Goal: Information Seeking & Learning: Learn about a topic

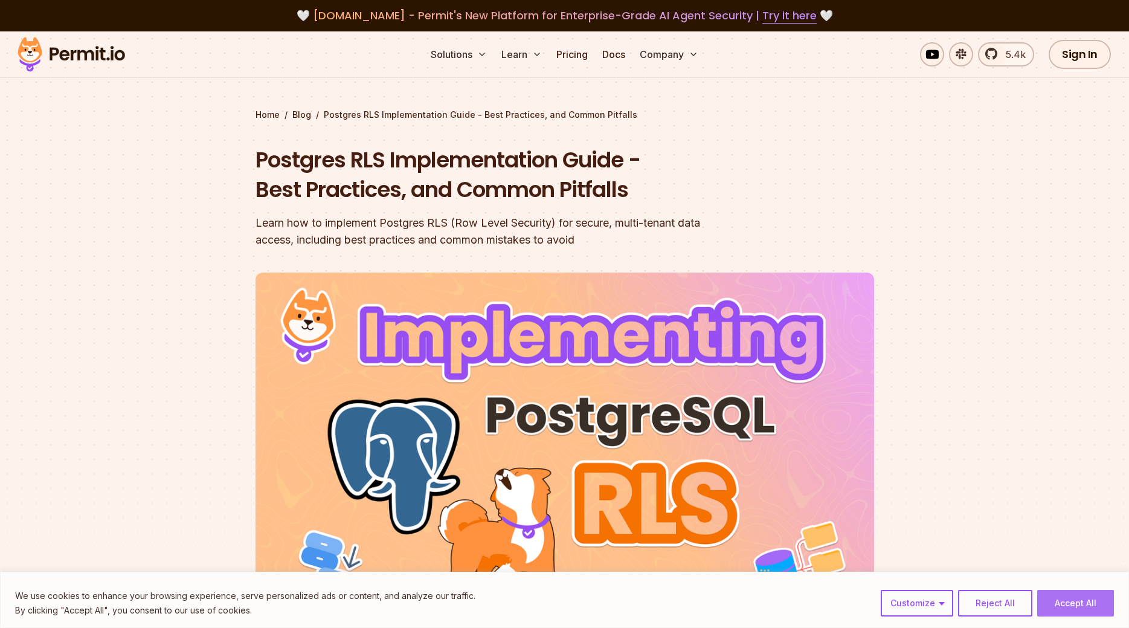
click at [1072, 603] on button "Accept All" at bounding box center [1075, 603] width 77 height 27
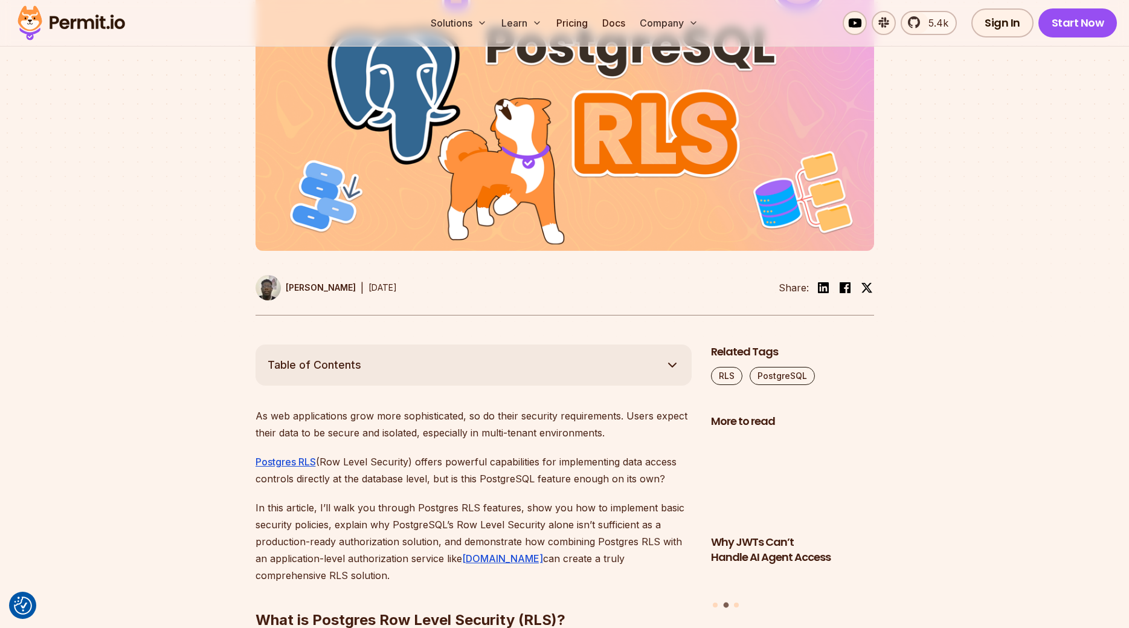
scroll to position [493, 0]
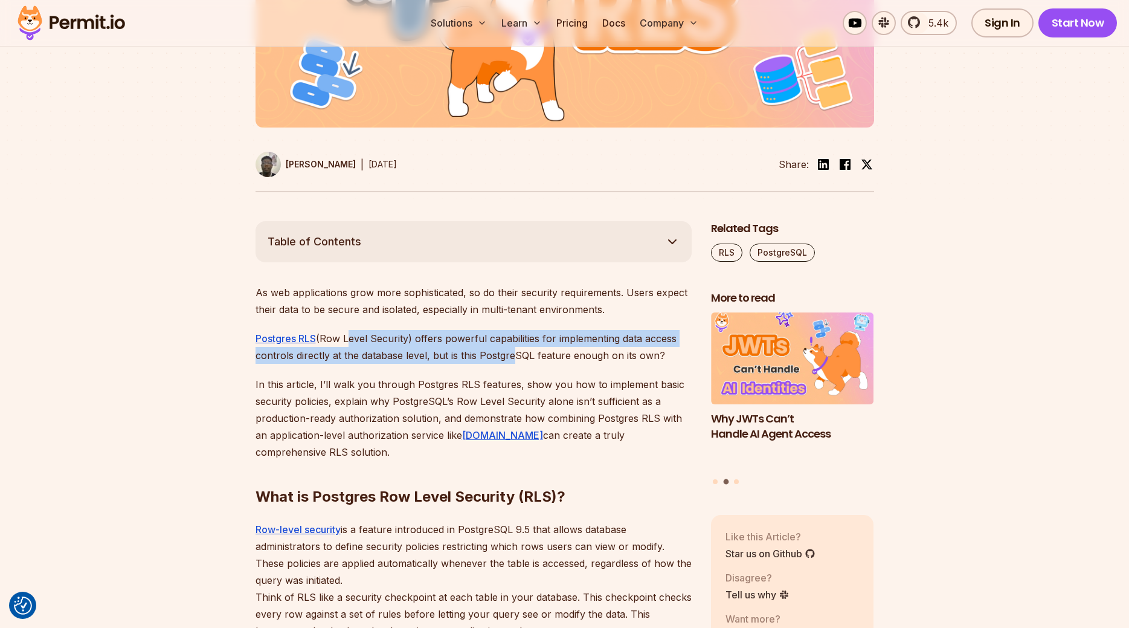
drag, startPoint x: 417, startPoint y: 332, endPoint x: 431, endPoint y: 371, distance: 41.1
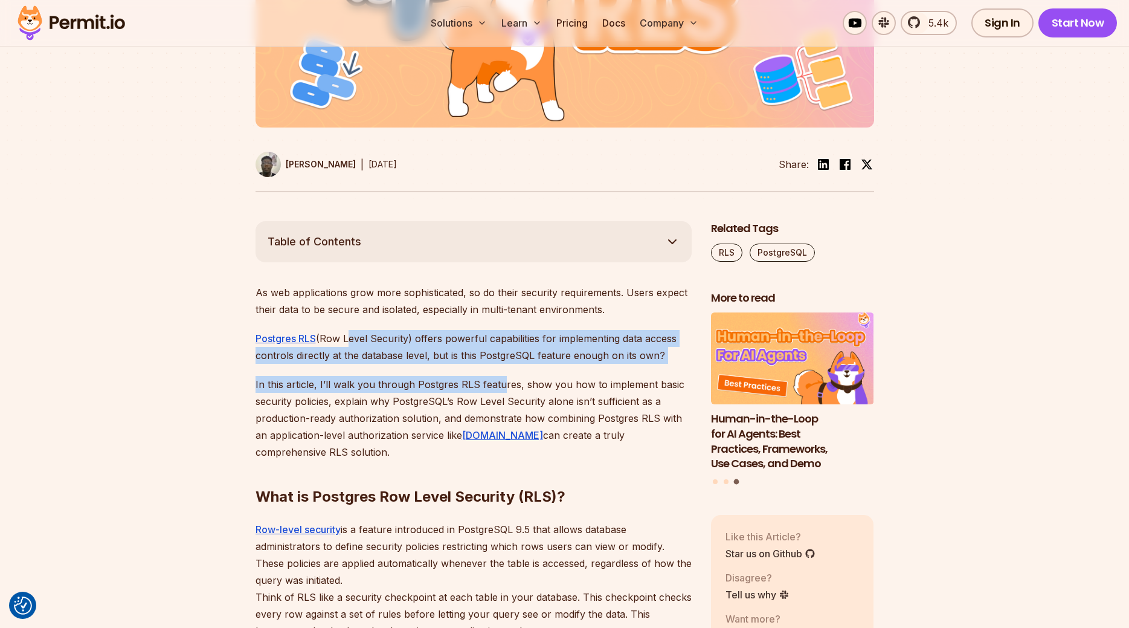
click at [325, 378] on p "In this article, I’ll walk you through Postgres RLS features, show you how to i…" at bounding box center [474, 418] width 436 height 85
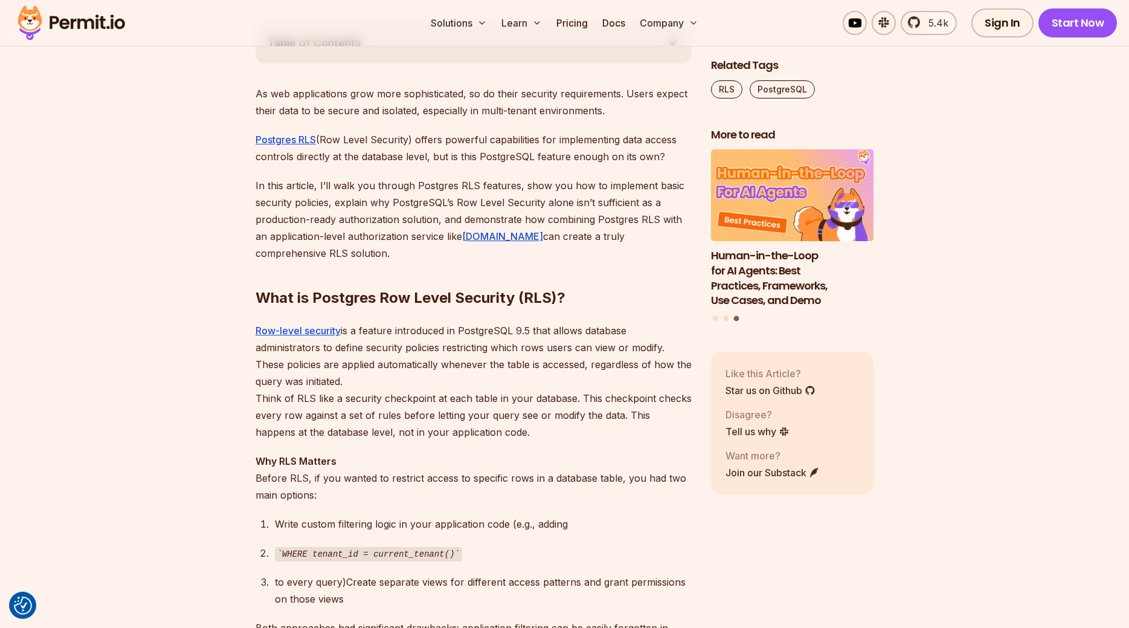
scroll to position [739, 0]
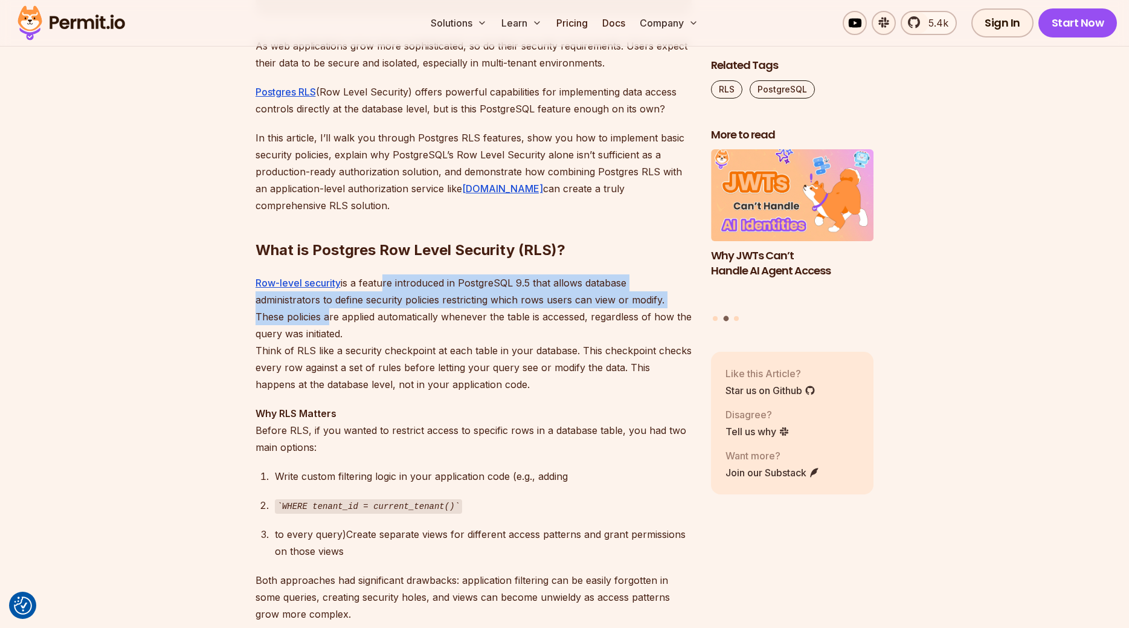
drag, startPoint x: 536, startPoint y: 277, endPoint x: 323, endPoint y: 317, distance: 216.4
click at [323, 317] on p "Row-level security is a feature introduced in PostgreSQL 9.5 that allows databa…" at bounding box center [474, 333] width 436 height 118
click at [422, 301] on p "Row-level security is a feature introduced in PostgreSQL 9.5 that allows databa…" at bounding box center [474, 333] width 436 height 118
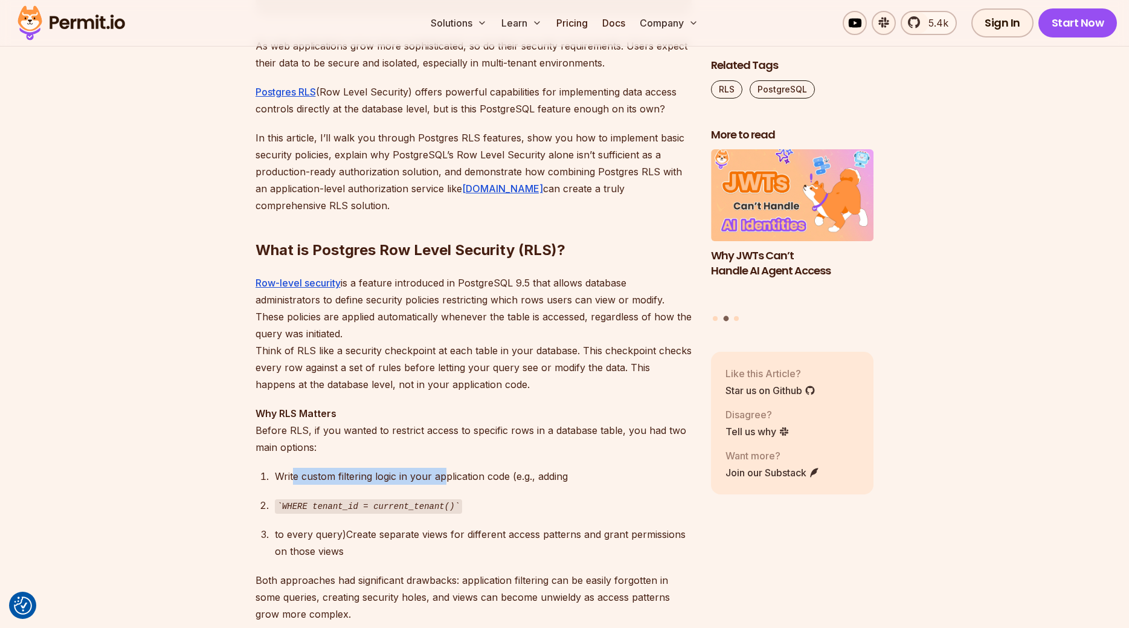
drag, startPoint x: 330, startPoint y: 475, endPoint x: 447, endPoint y: 475, distance: 116.6
click at [446, 475] on div "Write custom filtering logic in your application code (e.g., adding" at bounding box center [483, 476] width 417 height 17
click at [484, 478] on div "Write custom filtering logic in your application code (e.g., adding" at bounding box center [483, 476] width 417 height 17
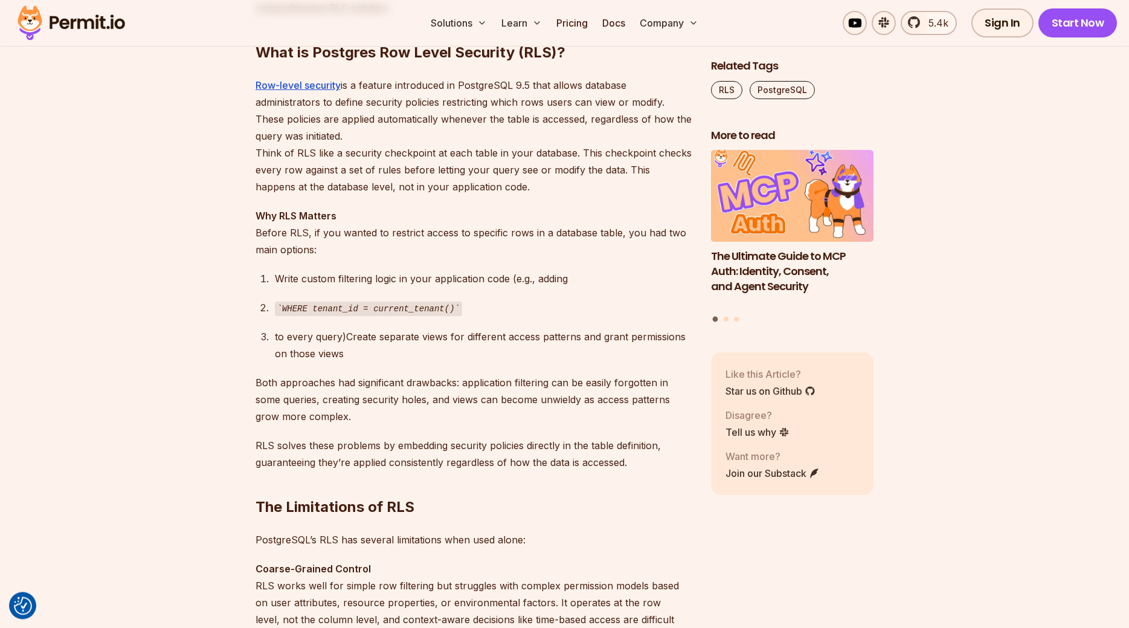
scroll to position [1109, 0]
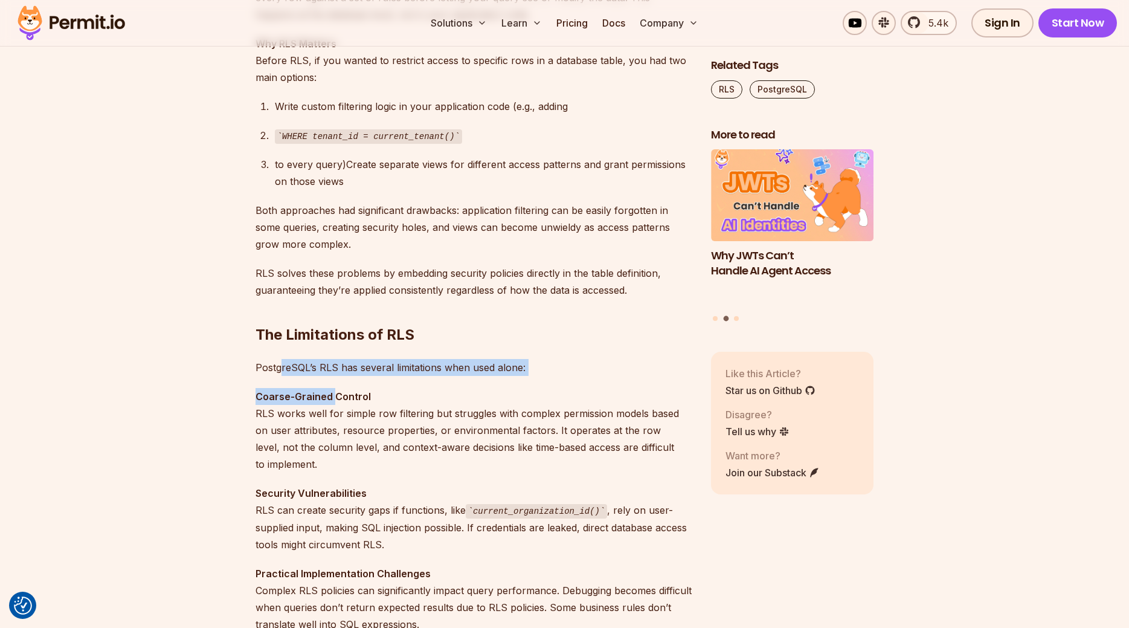
drag, startPoint x: 292, startPoint y: 368, endPoint x: 335, endPoint y: 401, distance: 53.9
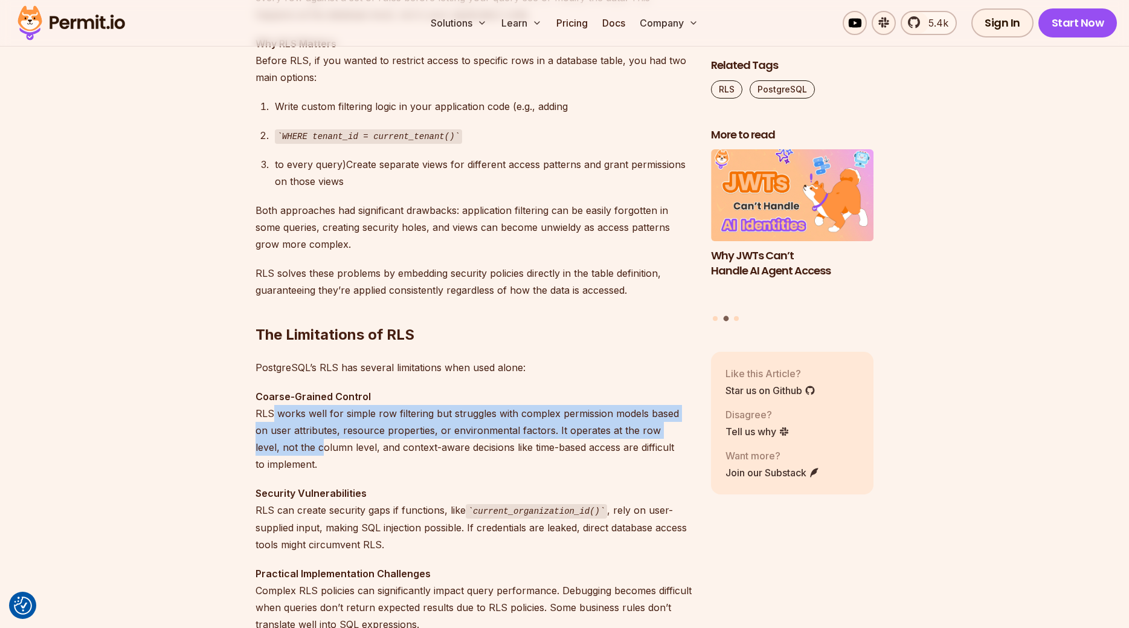
drag, startPoint x: 285, startPoint y: 420, endPoint x: 276, endPoint y: 449, distance: 30.2
click at [276, 449] on p "Coarse-Grained Control RLS works well for simple row filtering but struggles wi…" at bounding box center [474, 430] width 436 height 85
click at [339, 425] on p "Coarse-Grained Control RLS works well for simple row filtering but struggles wi…" at bounding box center [474, 430] width 436 height 85
drag, startPoint x: 357, startPoint y: 413, endPoint x: 643, endPoint y: 431, distance: 286.9
click at [641, 431] on p "Coarse-Grained Control RLS works well for simple row filtering but struggles wi…" at bounding box center [474, 430] width 436 height 85
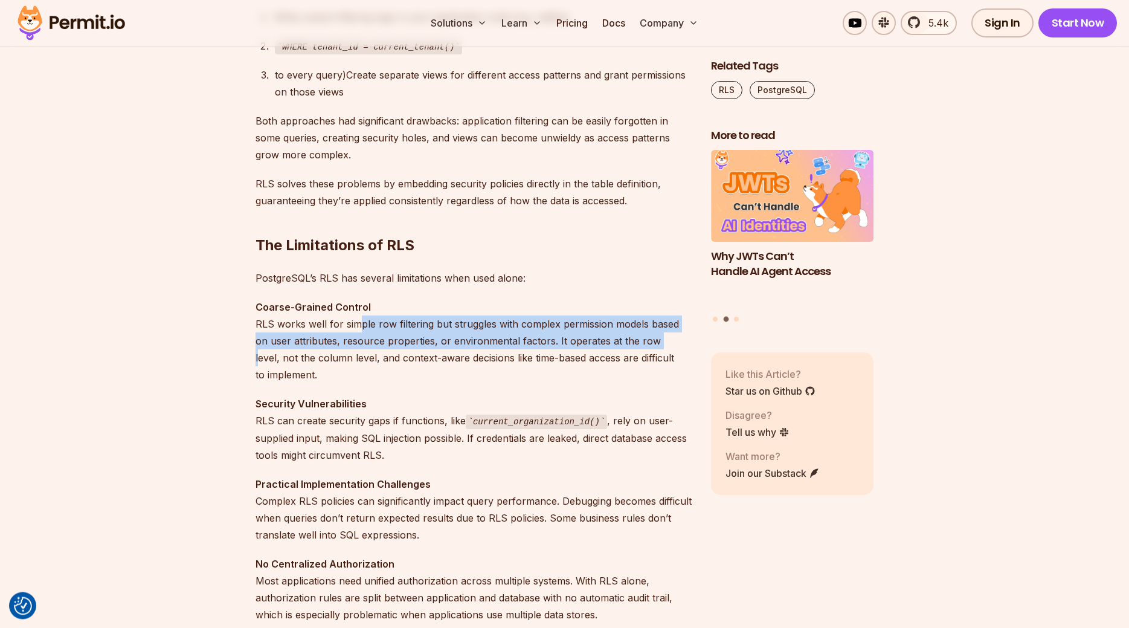
scroll to position [1232, 0]
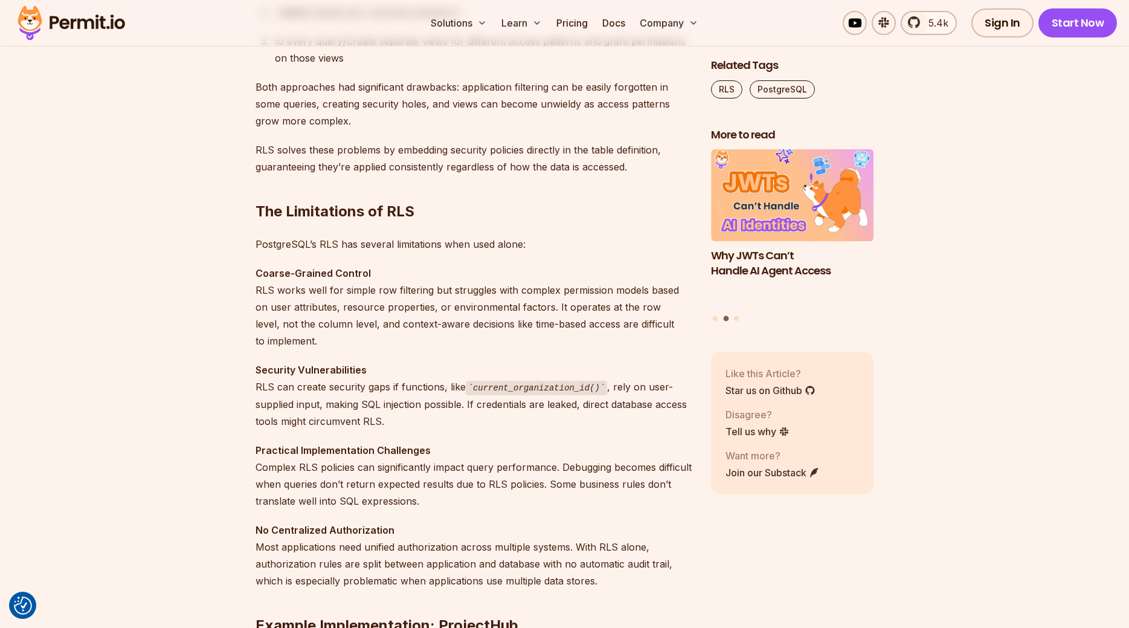
click at [304, 314] on p "Coarse-Grained Control RLS works well for simple row filtering but struggles wi…" at bounding box center [474, 307] width 436 height 85
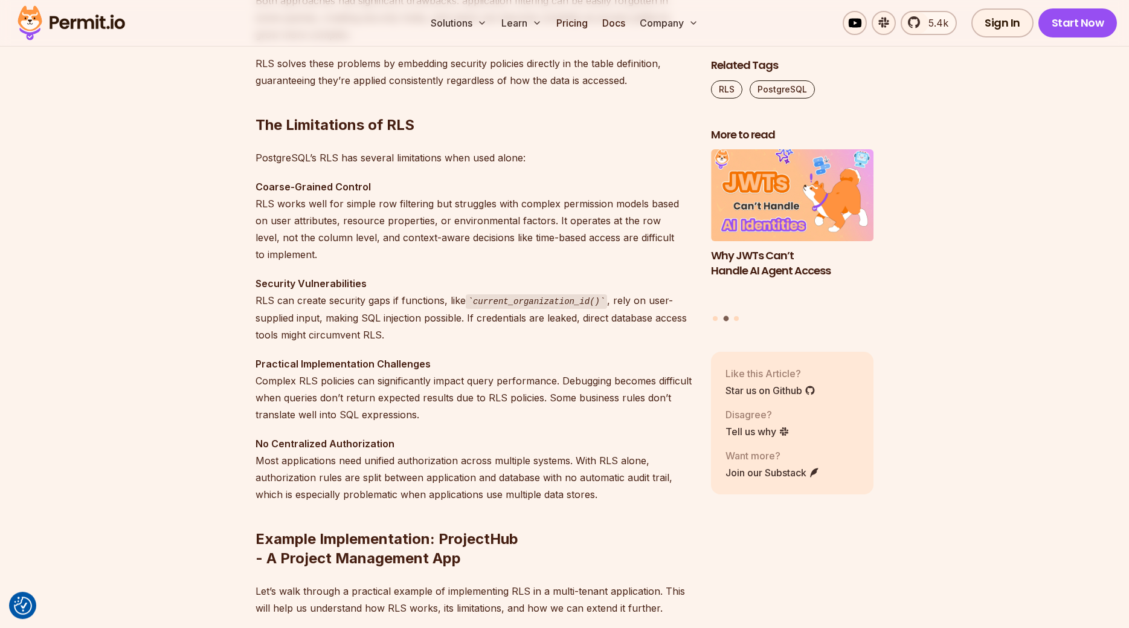
scroll to position [1356, 0]
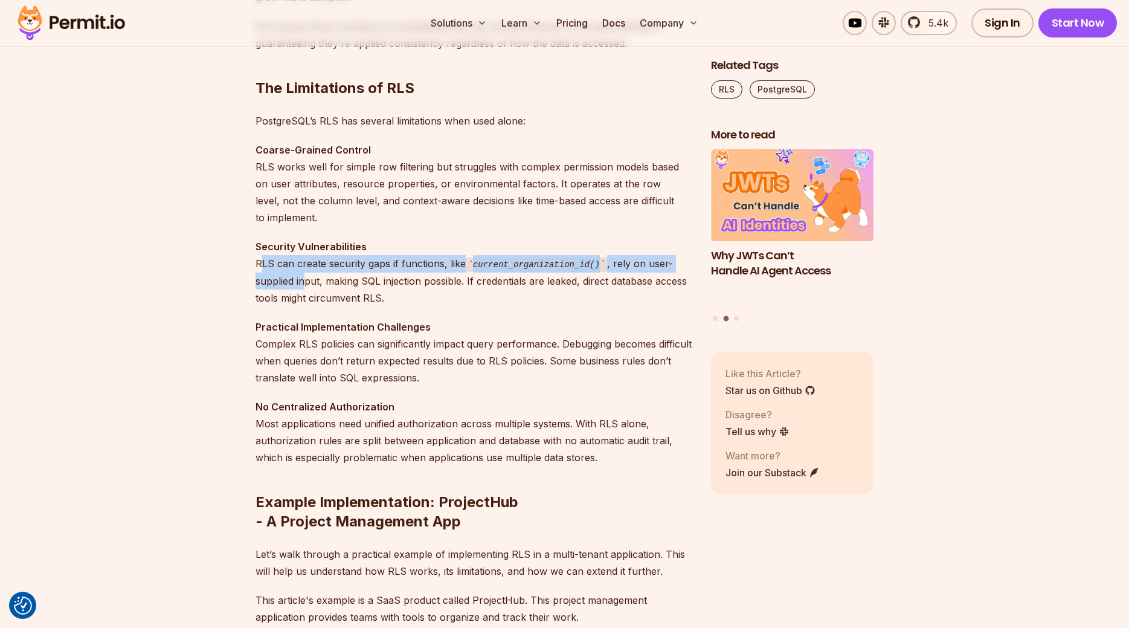
drag, startPoint x: 262, startPoint y: 266, endPoint x: 302, endPoint y: 279, distance: 41.7
click at [302, 279] on p "Security Vulnerabilities RLS can create security gaps if functions, like curren…" at bounding box center [474, 272] width 436 height 68
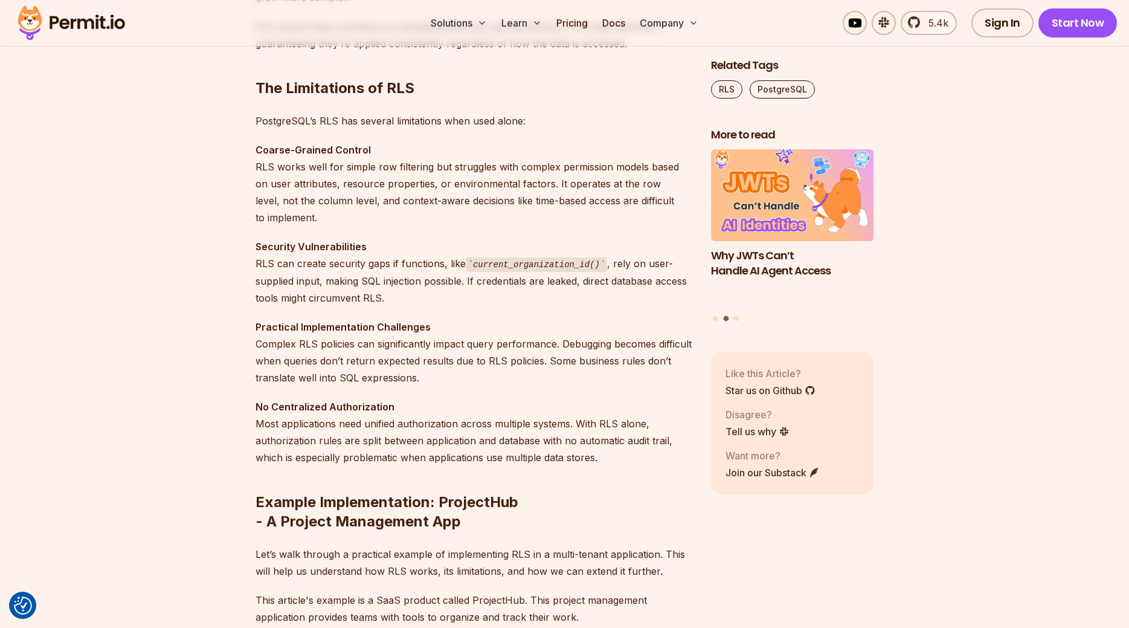
click at [331, 276] on p "Security Vulnerabilities RLS can create security gaps if functions, like curren…" at bounding box center [474, 272] width 436 height 68
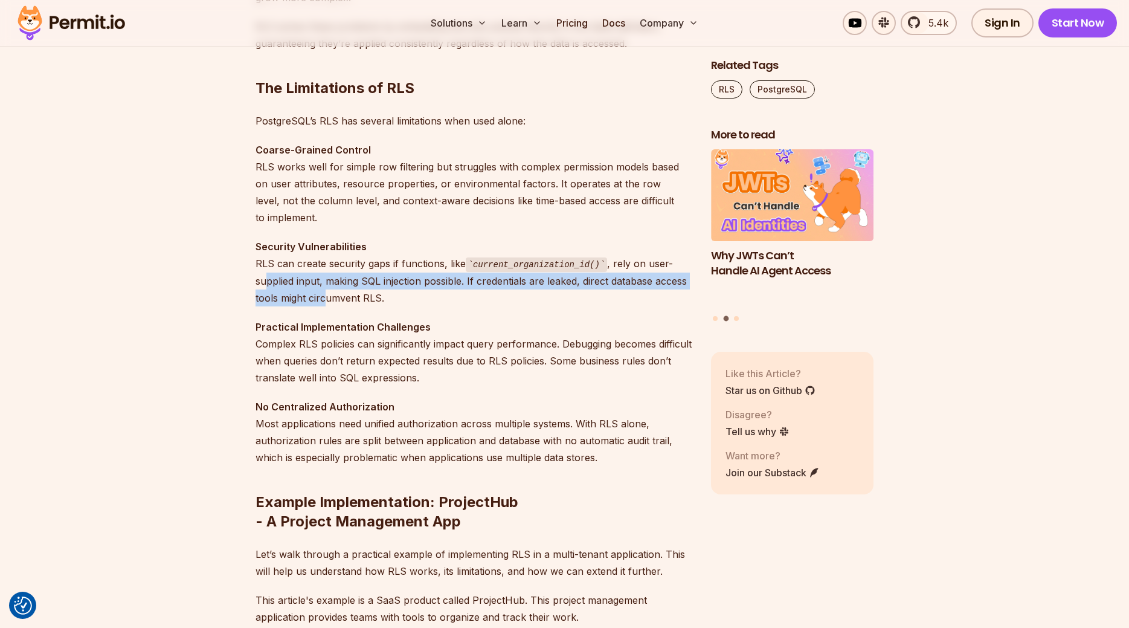
drag, startPoint x: 285, startPoint y: 283, endPoint x: 320, endPoint y: 297, distance: 37.5
click at [320, 297] on p "Security Vulnerabilities RLS can create security gaps if functions, like curren…" at bounding box center [474, 272] width 436 height 68
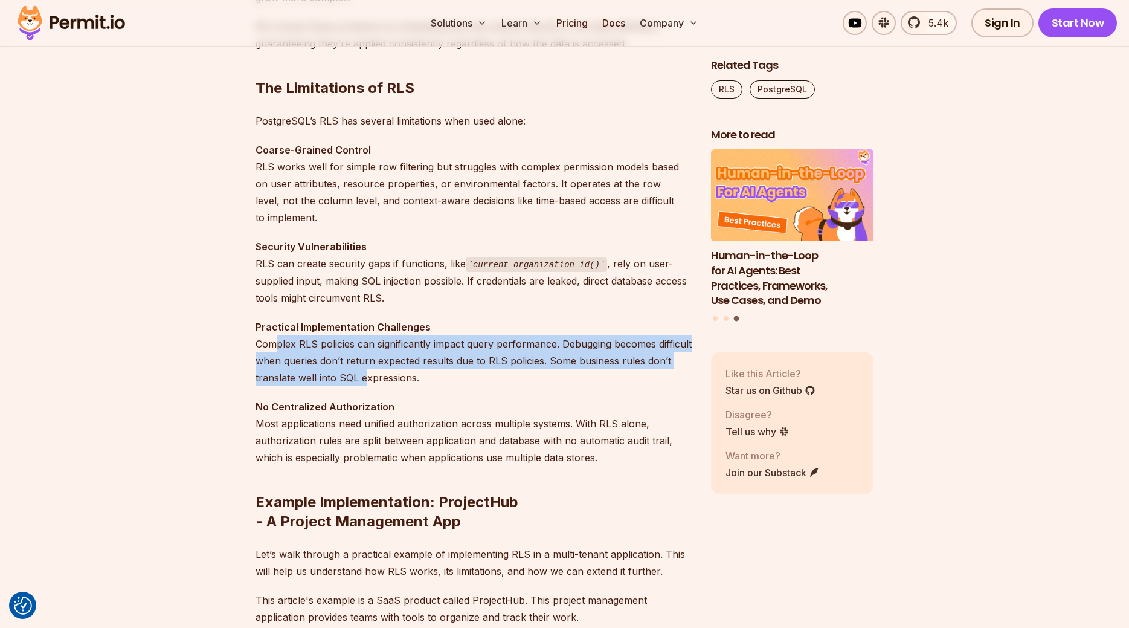
drag, startPoint x: 272, startPoint y: 335, endPoint x: 389, endPoint y: 381, distance: 125.1
click at [389, 381] on p "Practical Implementation Challenges Complex RLS policies can significantly impa…" at bounding box center [474, 352] width 436 height 68
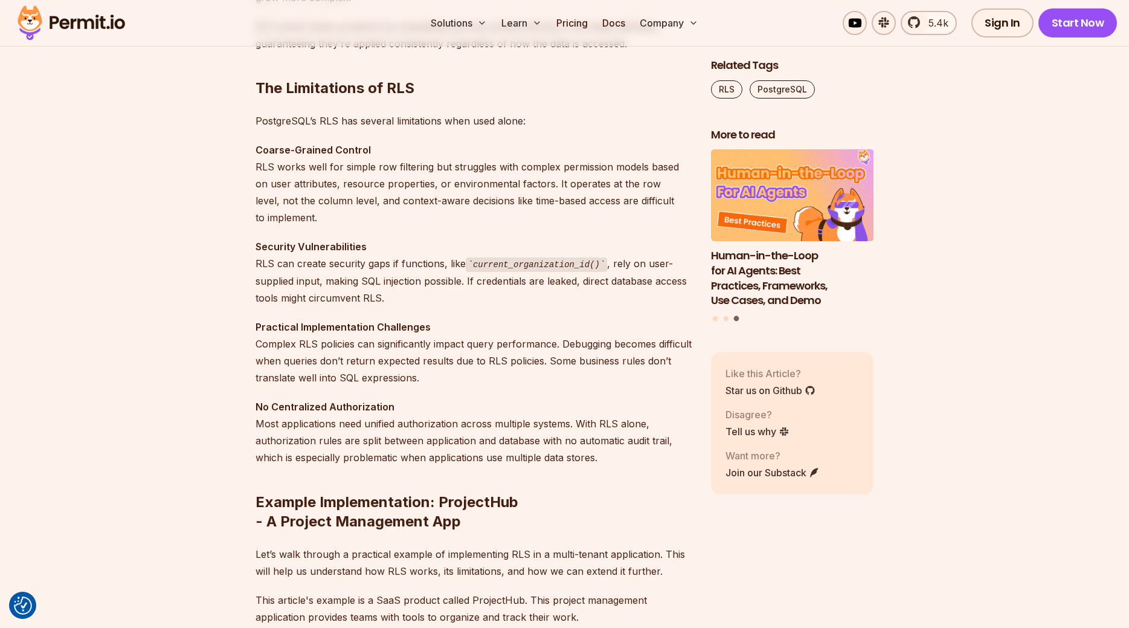
click at [414, 381] on p "Practical Implementation Challenges Complex RLS policies can significantly impa…" at bounding box center [474, 352] width 436 height 68
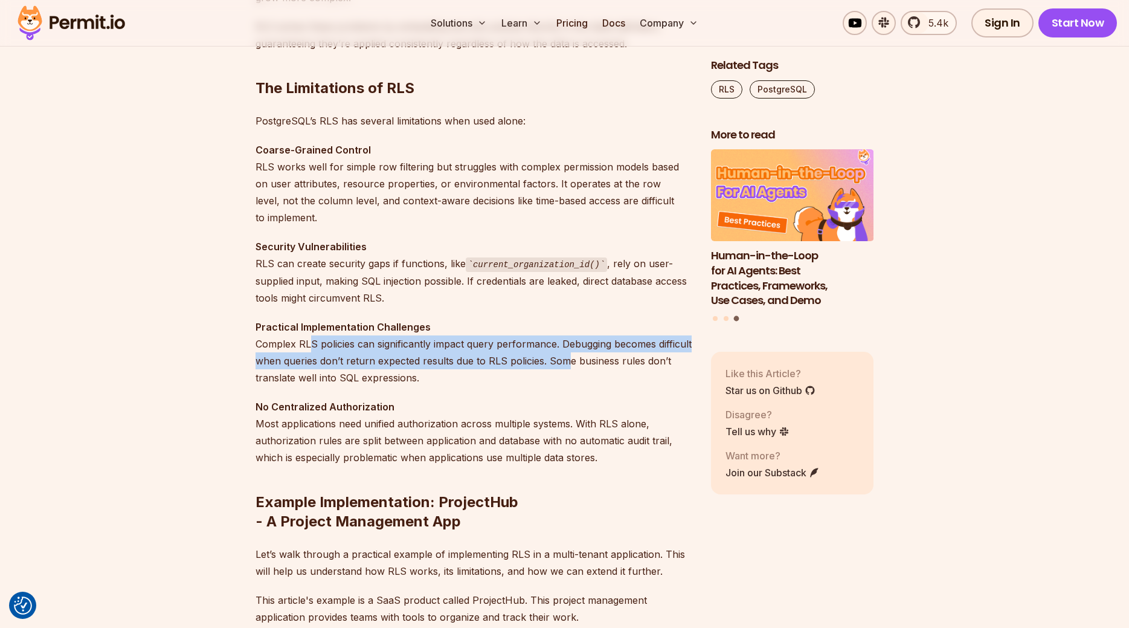
drag, startPoint x: 318, startPoint y: 341, endPoint x: 423, endPoint y: 366, distance: 108.0
click at [603, 365] on p "Practical Implementation Challenges Complex RLS policies can significantly impa…" at bounding box center [474, 352] width 436 height 68
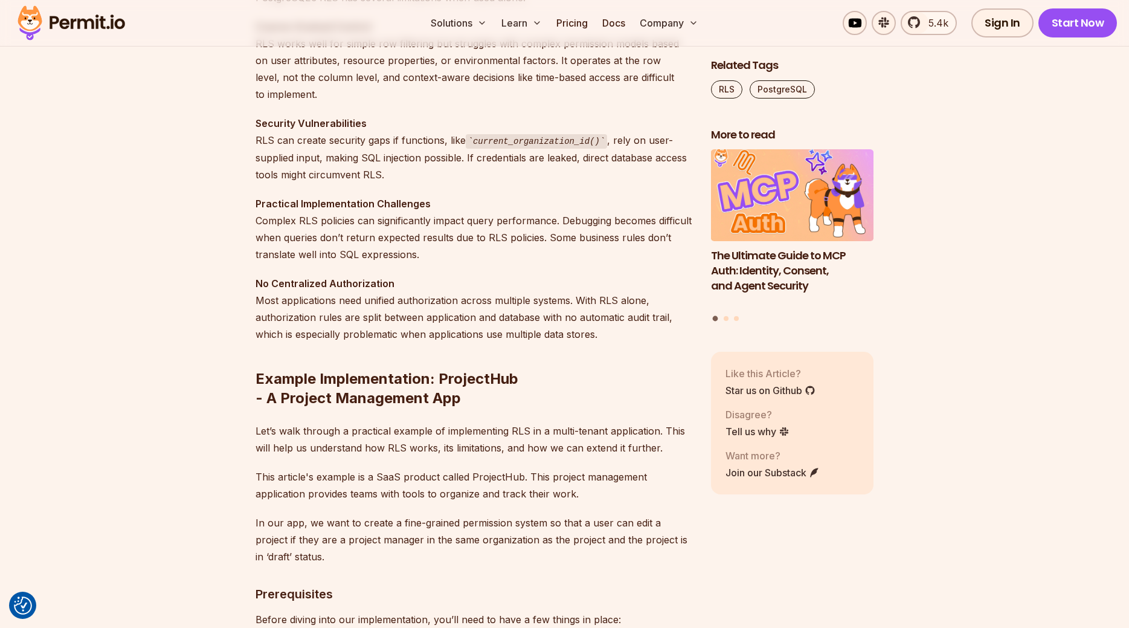
scroll to position [1602, 0]
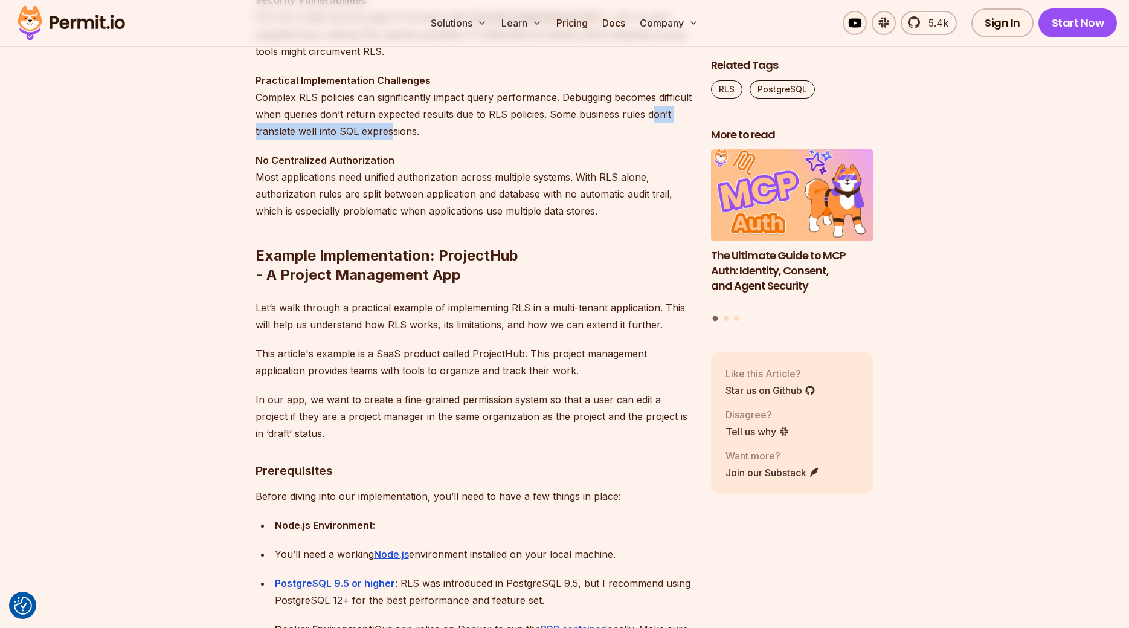
drag, startPoint x: 263, startPoint y: 130, endPoint x: 430, endPoint y: 133, distance: 167.4
click at [418, 133] on p "Practical Implementation Challenges Complex RLS policies can significantly impa…" at bounding box center [474, 106] width 436 height 68
click at [430, 133] on p "Practical Implementation Challenges Complex RLS policies can significantly impa…" at bounding box center [474, 106] width 436 height 68
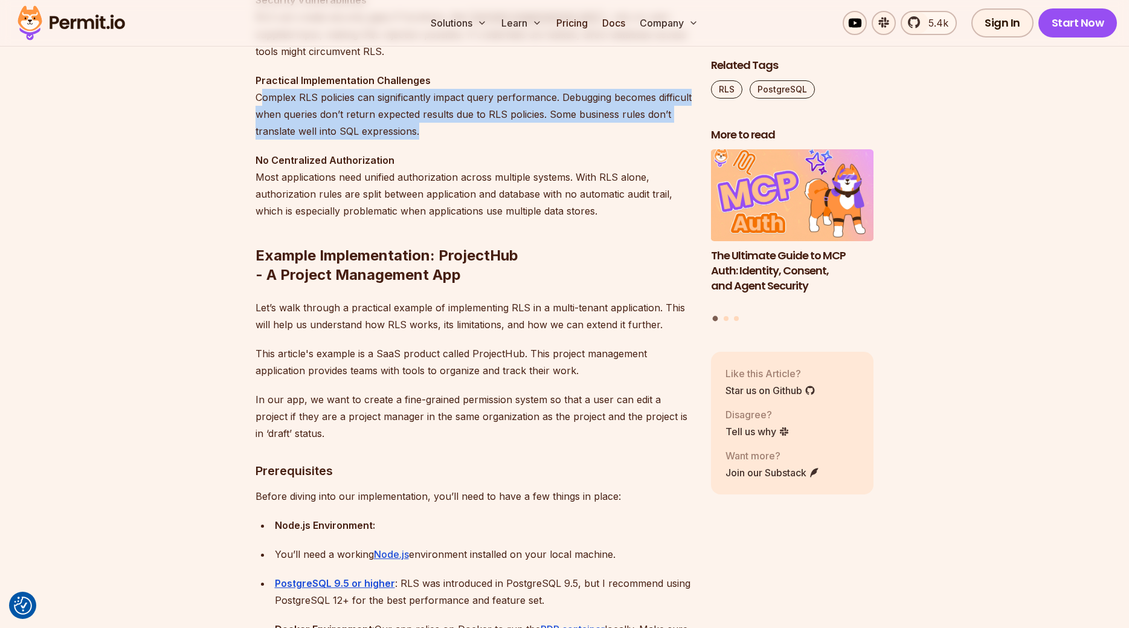
drag, startPoint x: 442, startPoint y: 130, endPoint x: 265, endPoint y: 98, distance: 180.6
click at [265, 98] on p "Practical Implementation Challenges Complex RLS policies can significantly impa…" at bounding box center [474, 106] width 436 height 68
click at [266, 98] on p "Practical Implementation Challenges Complex RLS policies can significantly impa…" at bounding box center [474, 106] width 436 height 68
drag, startPoint x: 264, startPoint y: 97, endPoint x: 427, endPoint y: 130, distance: 166.5
click at [427, 130] on p "Practical Implementation Challenges Complex RLS policies can significantly impa…" at bounding box center [474, 106] width 436 height 68
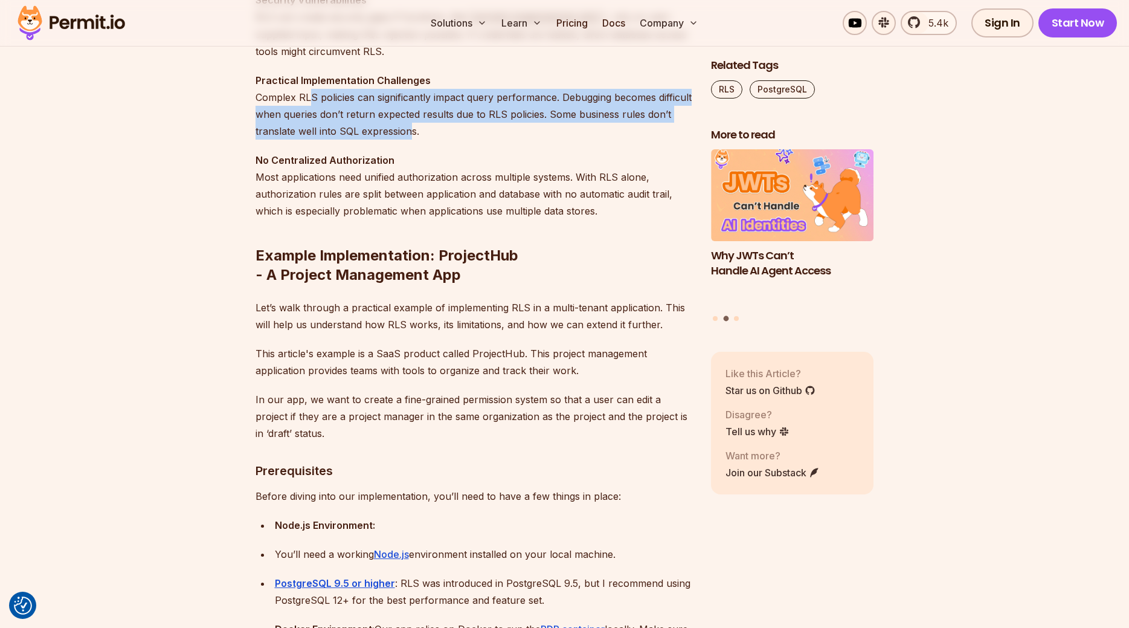
drag, startPoint x: 436, startPoint y: 129, endPoint x: 308, endPoint y: 90, distance: 133.8
click at [308, 90] on p "Practical Implementation Challenges Complex RLS policies can significantly impa…" at bounding box center [474, 106] width 436 height 68
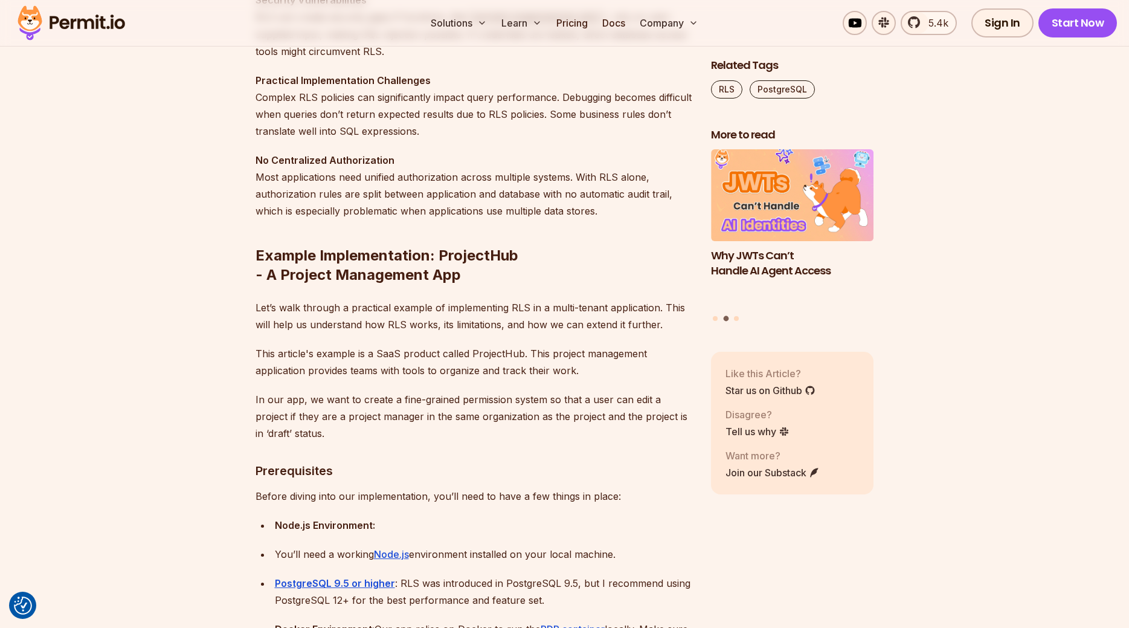
click at [279, 90] on p "Practical Implementation Challenges Complex RLS policies can significantly impa…" at bounding box center [474, 106] width 436 height 68
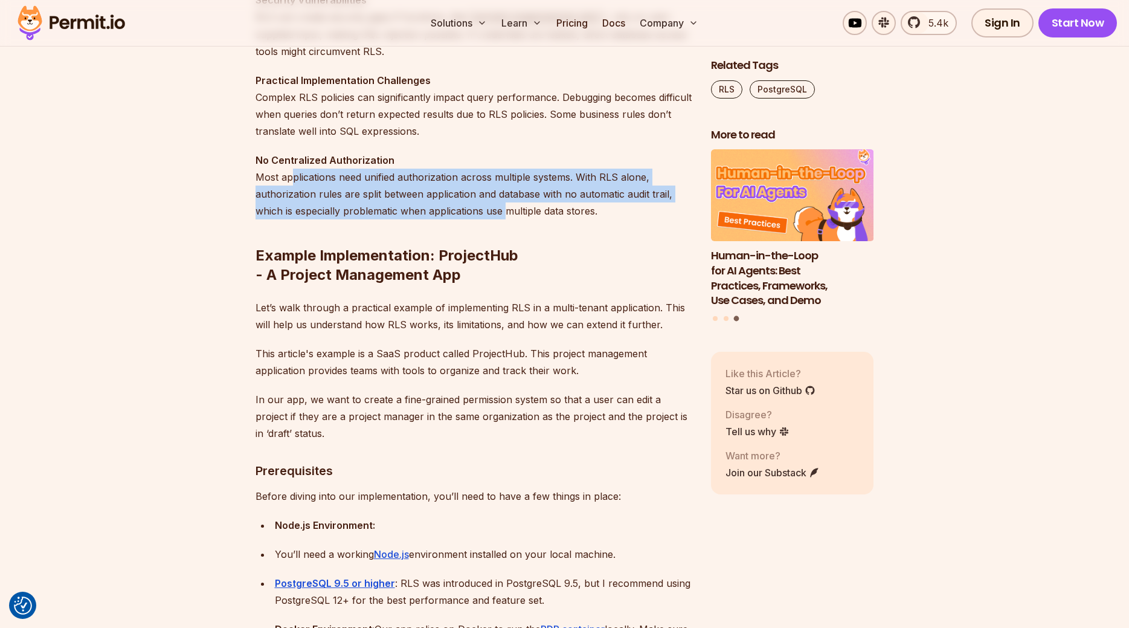
drag, startPoint x: 385, startPoint y: 182, endPoint x: 522, endPoint y: 205, distance: 138.5
click at [509, 208] on p "No Centralized Authorization Most applications need unified authorization acros…" at bounding box center [474, 186] width 436 height 68
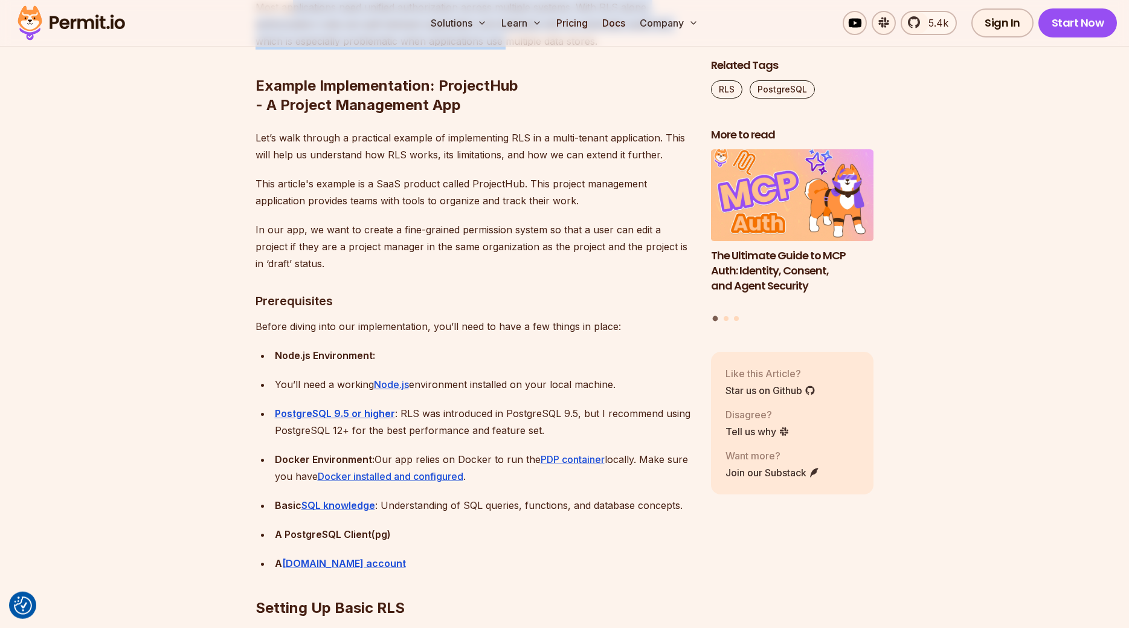
scroll to position [1725, 0]
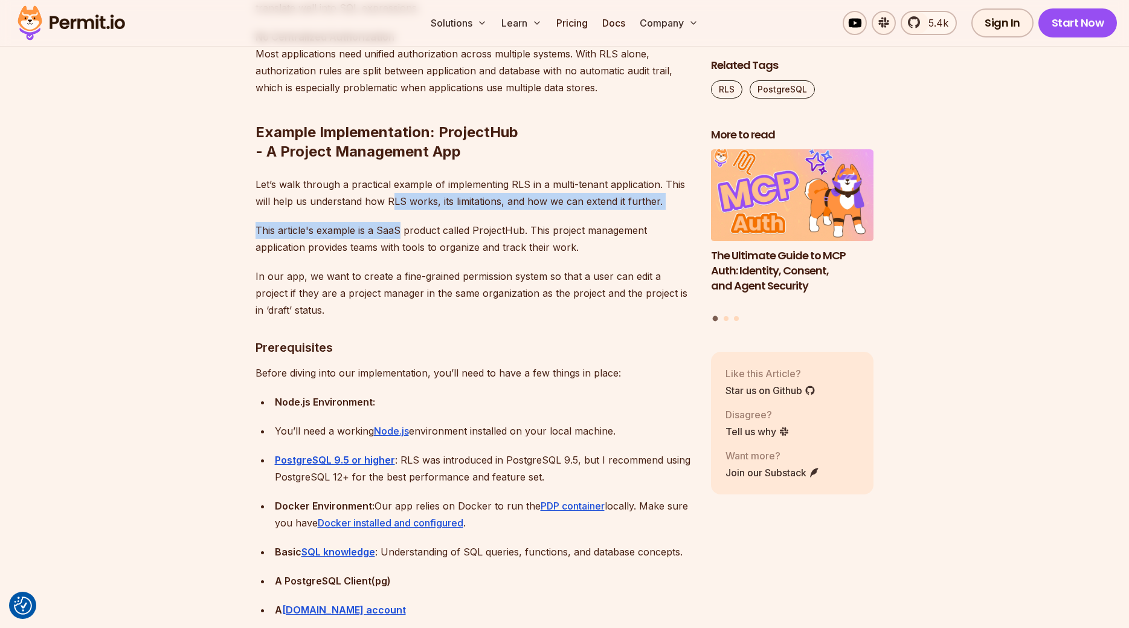
drag, startPoint x: 389, startPoint y: 207, endPoint x: 399, endPoint y: 235, distance: 30.0
click at [399, 235] on p "This article's example is a SaaS product called ProjectHub. This project manage…" at bounding box center [474, 239] width 436 height 34
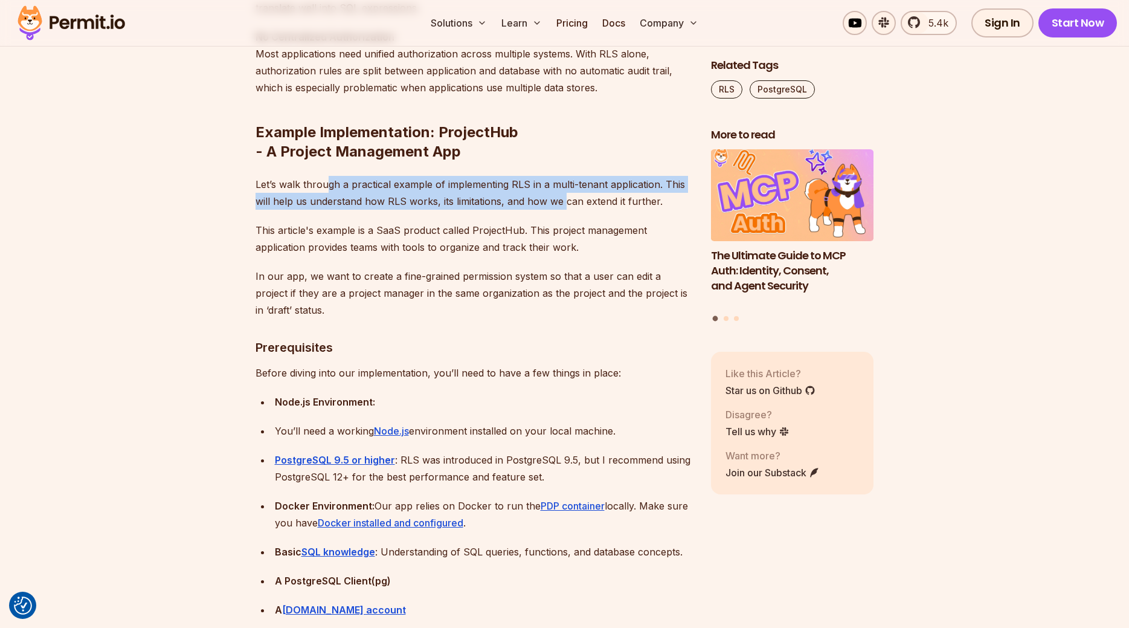
drag, startPoint x: 396, startPoint y: 184, endPoint x: 562, endPoint y: 199, distance: 166.9
click at [562, 199] on p "Let’s walk through a practical example of implementing RLS in a multi-tenant ap…" at bounding box center [474, 193] width 436 height 34
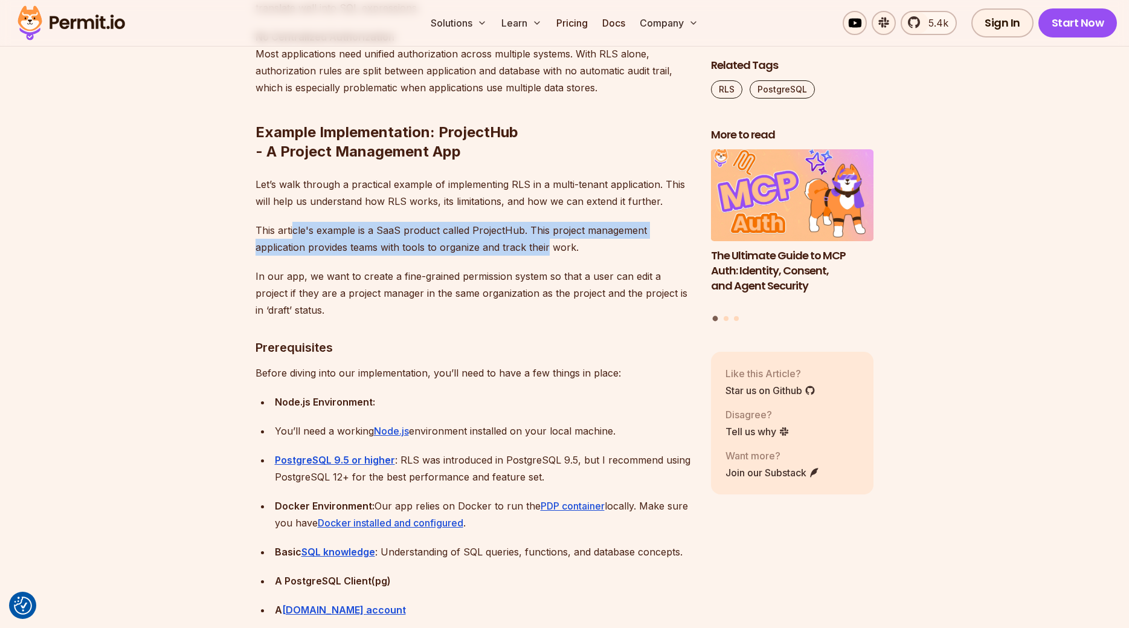
drag, startPoint x: 401, startPoint y: 229, endPoint x: 509, endPoint y: 313, distance: 136.4
click at [547, 246] on p "This article's example is a SaaS product called ProjectHub. This project manage…" at bounding box center [474, 239] width 436 height 34
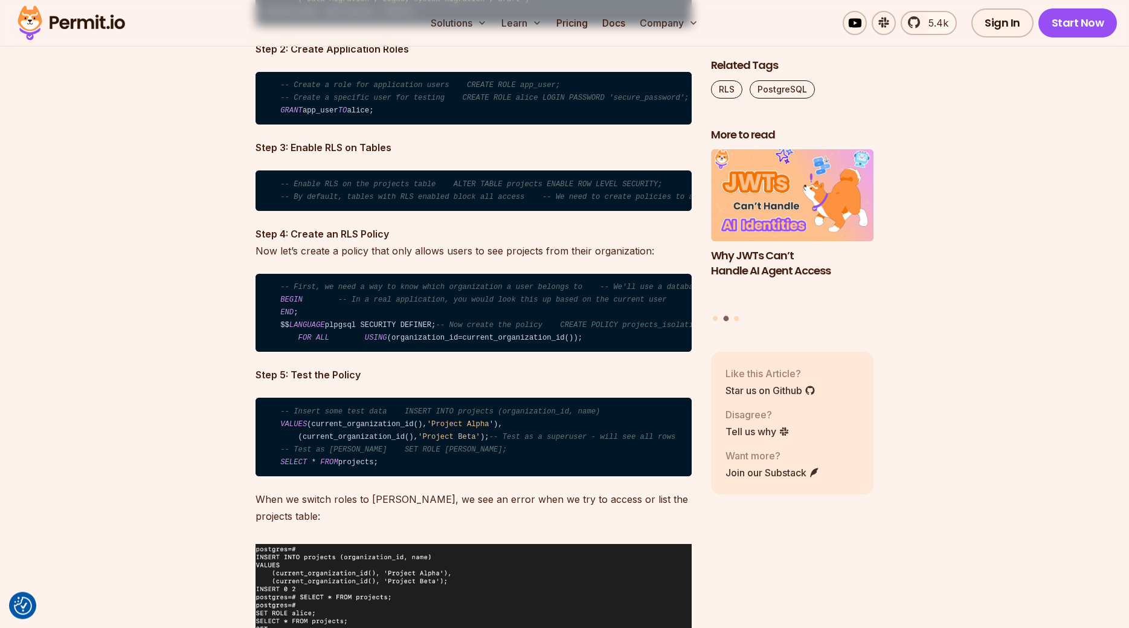
scroll to position [3081, 0]
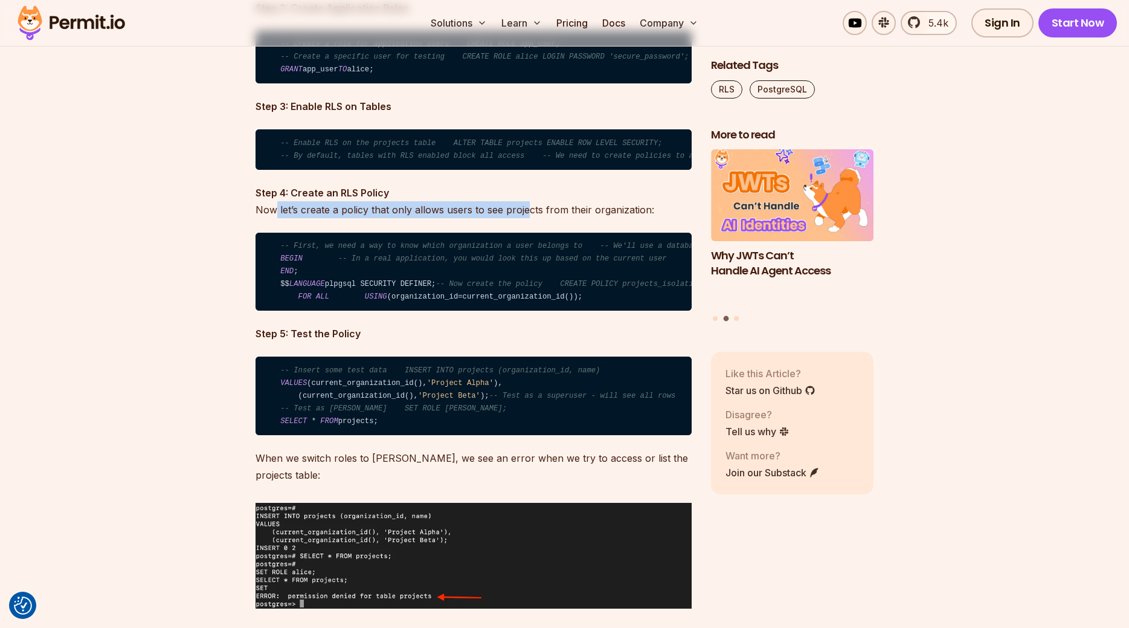
drag, startPoint x: 418, startPoint y: 284, endPoint x: 527, endPoint y: 284, distance: 108.7
click at [527, 218] on p "Step 4: Create an RLS Policy Now let’s create a policy that only allows users t…" at bounding box center [474, 201] width 436 height 34
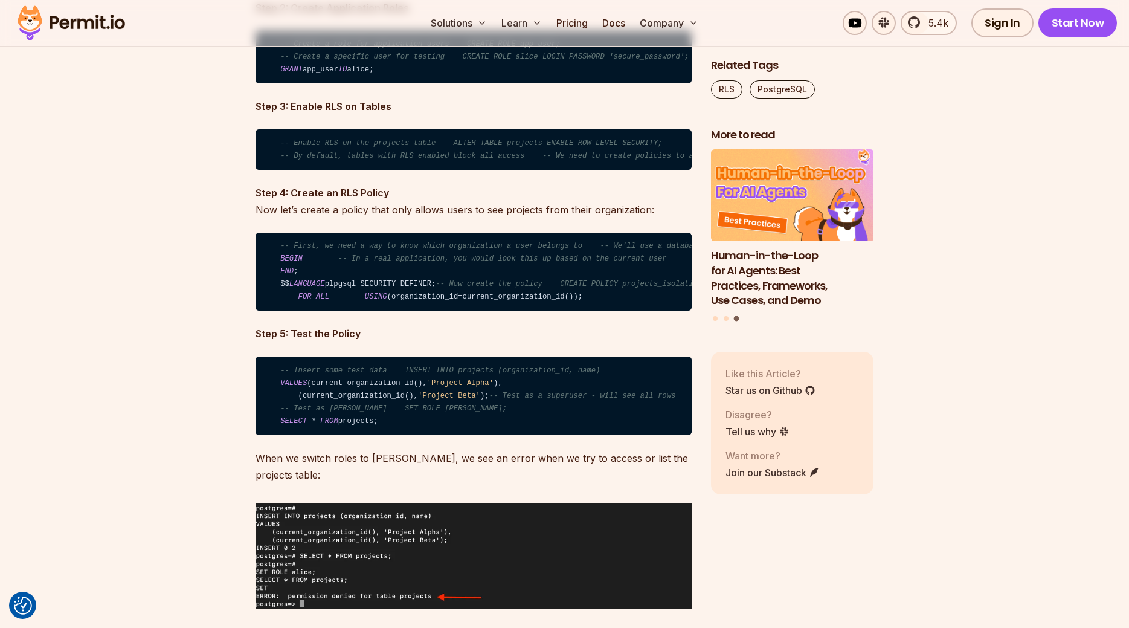
click at [620, 218] on p "Step 4: Create an RLS Policy Now let’s create a policy that only allows users t…" at bounding box center [474, 201] width 436 height 34
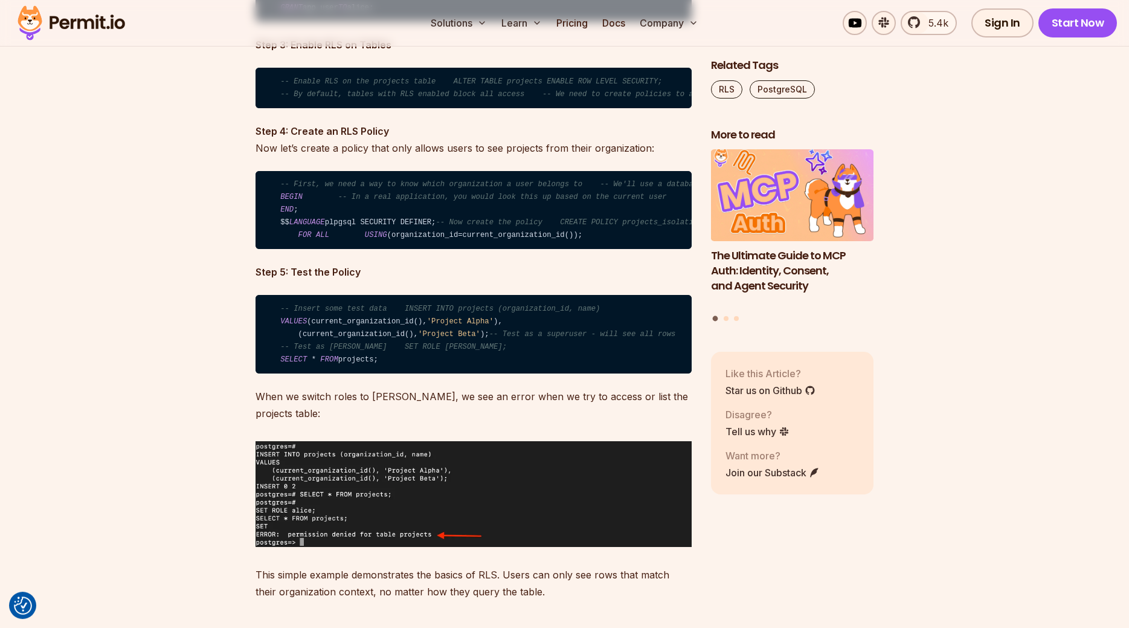
scroll to position [3204, 0]
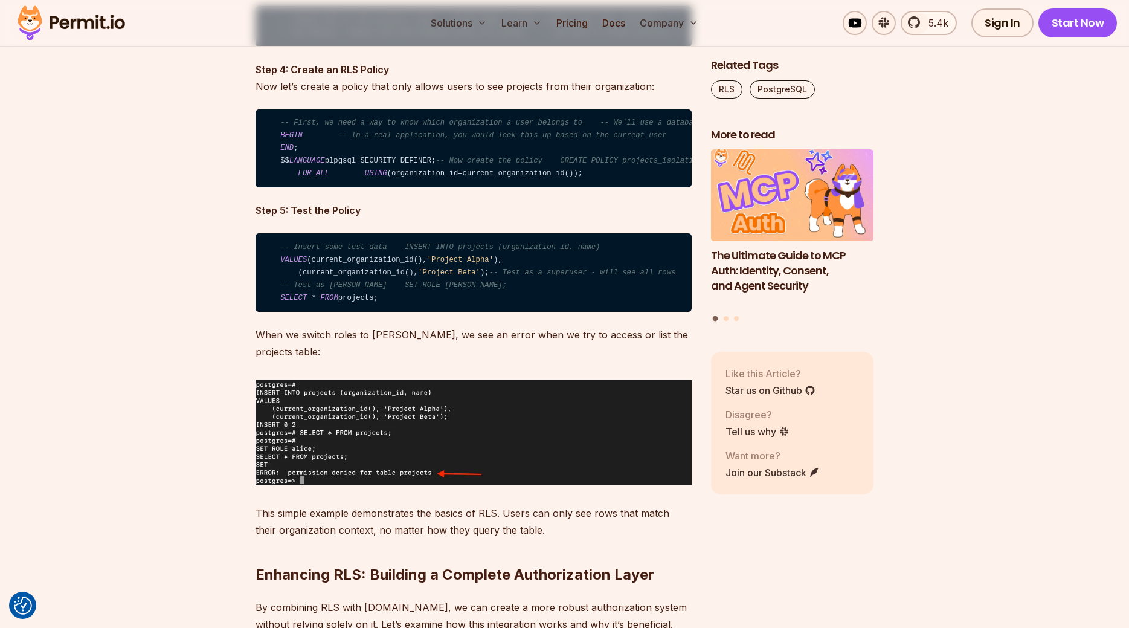
click at [335, 312] on code "-- Insert some test data INSERT INTO projects (organization_id, name) VALUES (c…" at bounding box center [474, 272] width 436 height 79
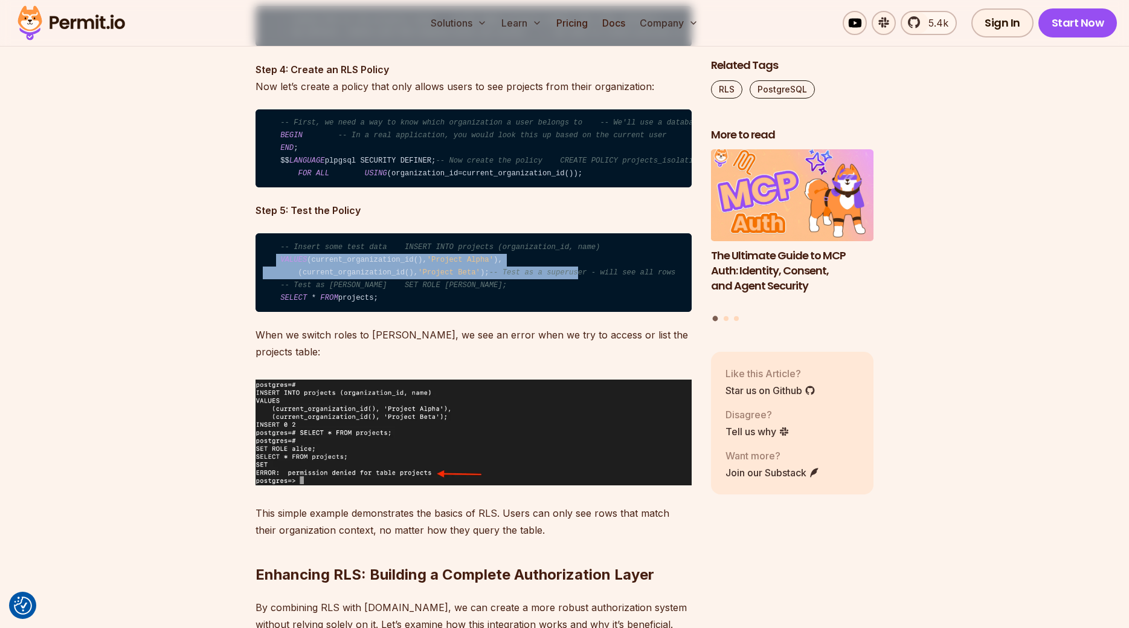
drag, startPoint x: 277, startPoint y: 353, endPoint x: 401, endPoint y: 397, distance: 131.3
click at [363, 312] on code "-- Insert some test data INSERT INTO projects (organization_id, name) VALUES (c…" at bounding box center [474, 272] width 436 height 79
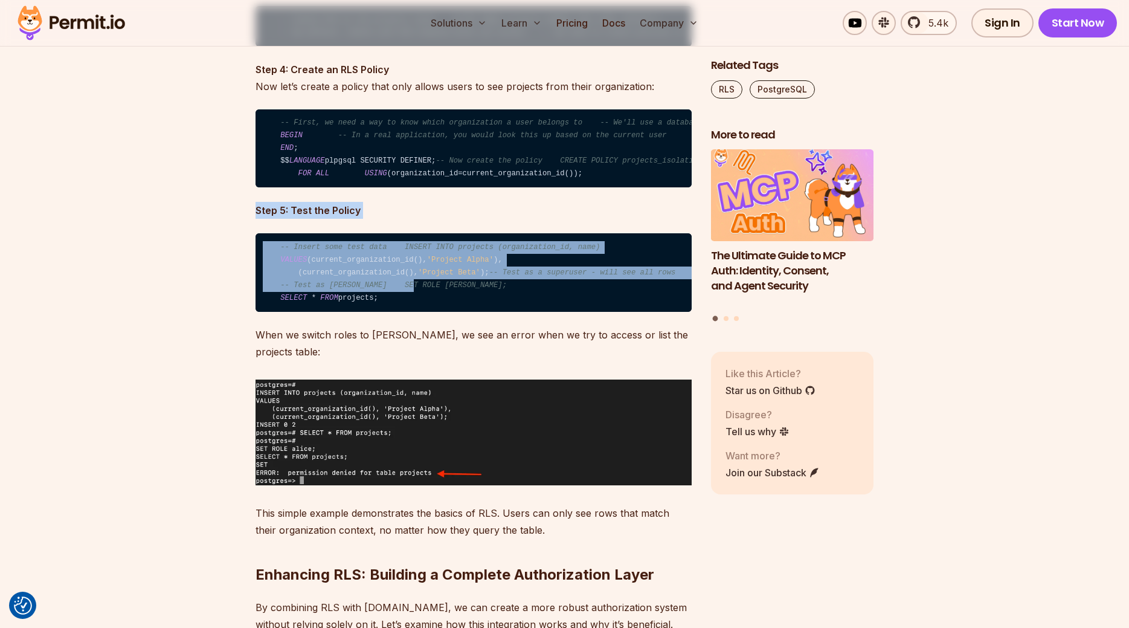
drag, startPoint x: 345, startPoint y: 361, endPoint x: 208, endPoint y: 307, distance: 147.0
click at [256, 307] on code "-- Insert some test data INSERT INTO projects (organization_id, name) VALUES (c…" at bounding box center [474, 272] width 436 height 79
click at [401, 312] on code "-- Insert some test data INSERT INTO projects (organization_id, name) VALUES (c…" at bounding box center [474, 272] width 436 height 79
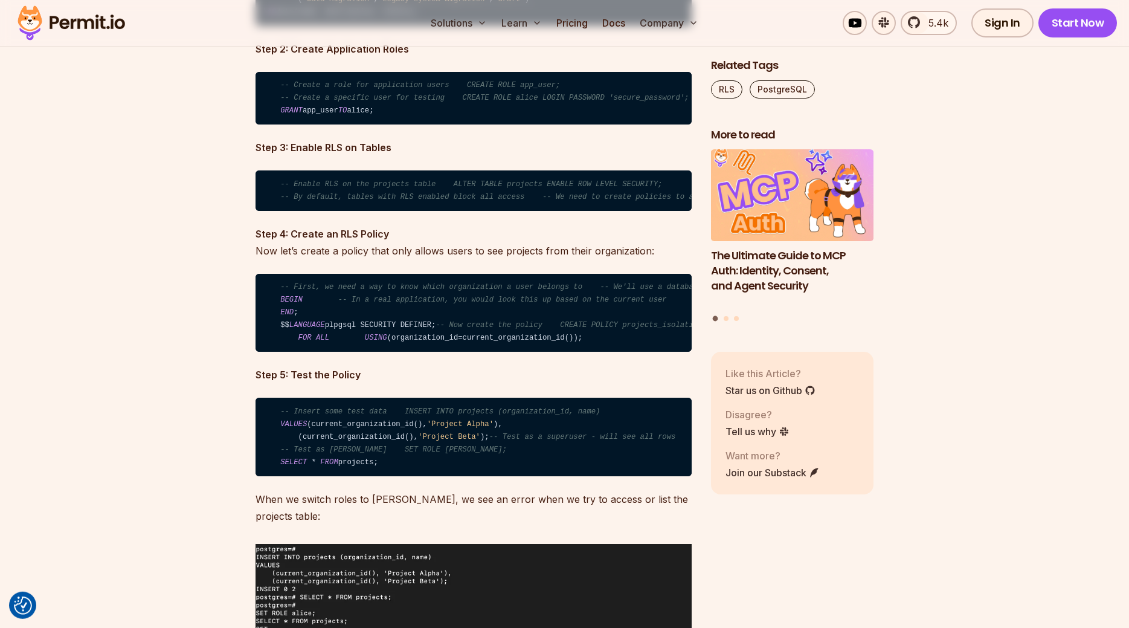
scroll to position [3081, 0]
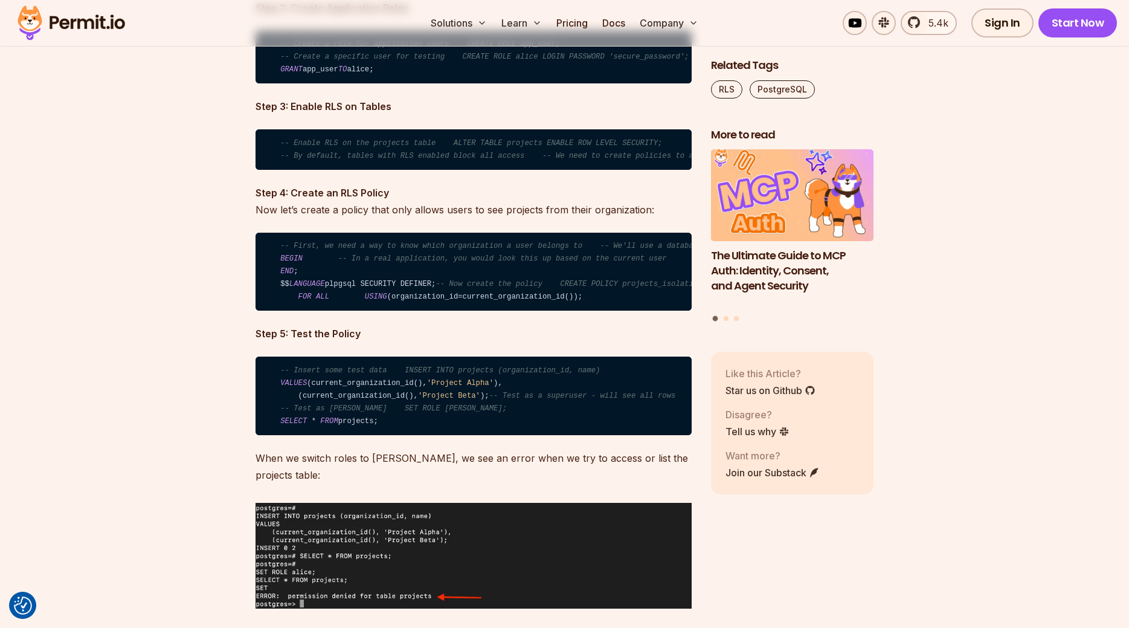
click at [406, 311] on code "-- First, we need a way to know which organization a user belongs to -- We'll u…" at bounding box center [474, 272] width 436 height 79
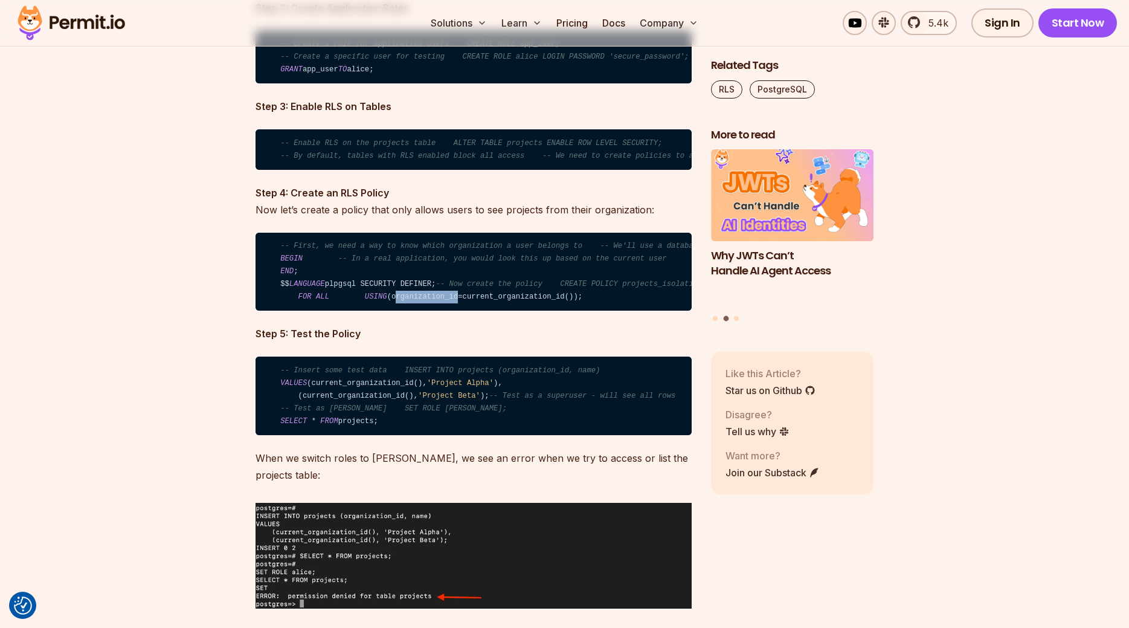
click at [406, 311] on code "-- First, we need a way to know which organization a user belongs to -- We'll u…" at bounding box center [474, 272] width 436 height 79
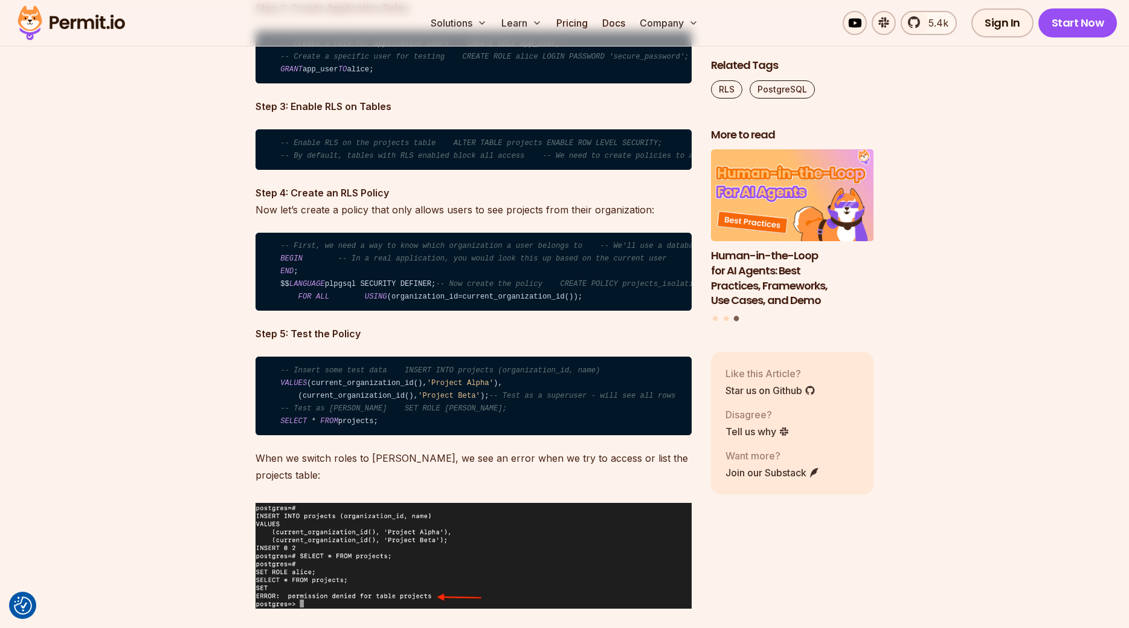
click at [494, 311] on code "-- First, we need a way to know which organization a user belongs to -- We'll u…" at bounding box center [474, 272] width 436 height 79
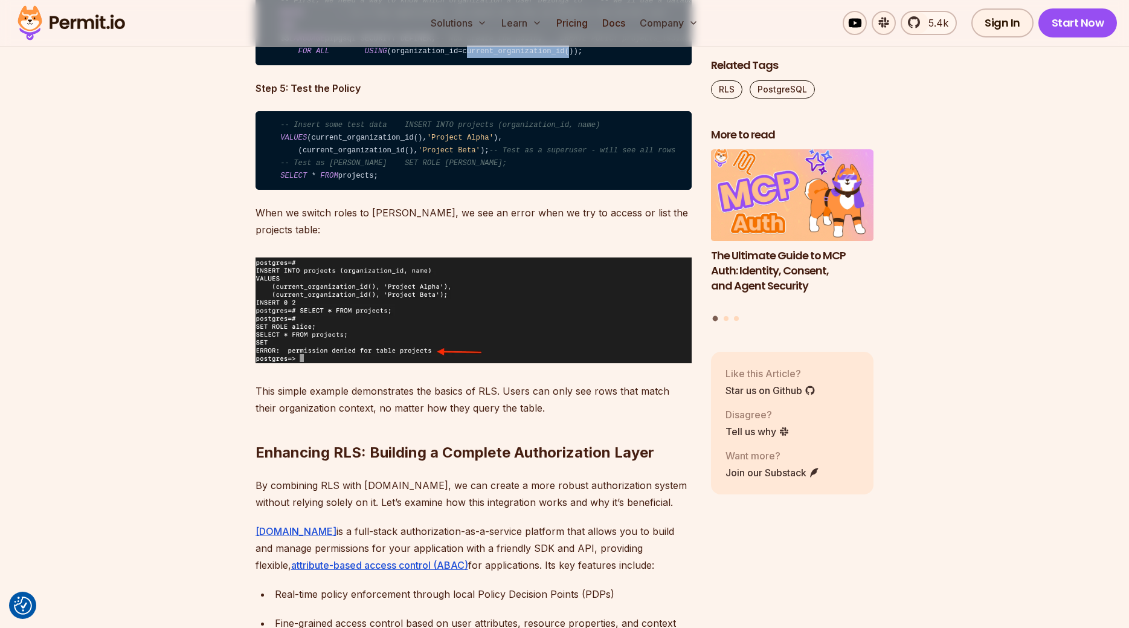
scroll to position [3328, 0]
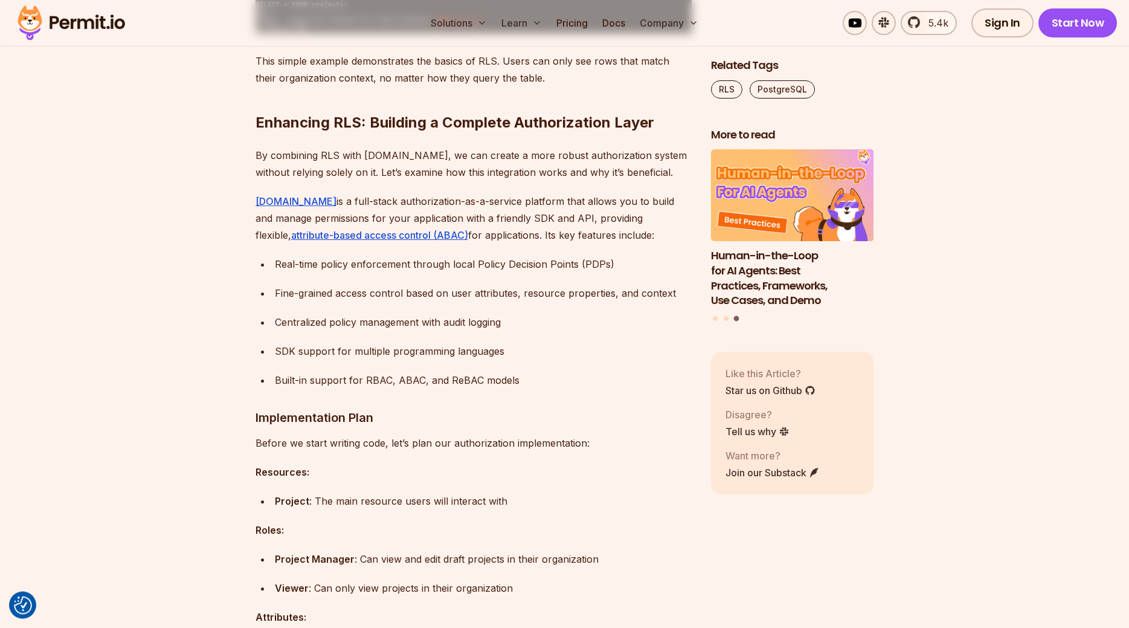
scroll to position [3697, 0]
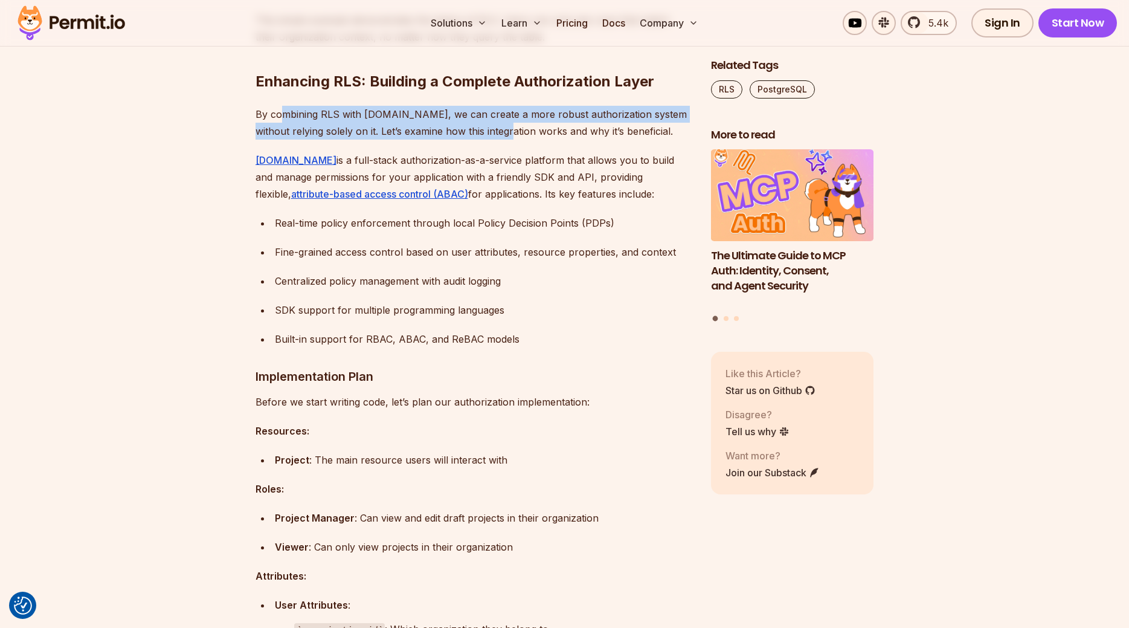
drag, startPoint x: 279, startPoint y: 219, endPoint x: 459, endPoint y: 221, distance: 180.0
click at [459, 140] on p "By combining RLS with [DOMAIN_NAME], we can create a more robust authorization …" at bounding box center [474, 123] width 436 height 34
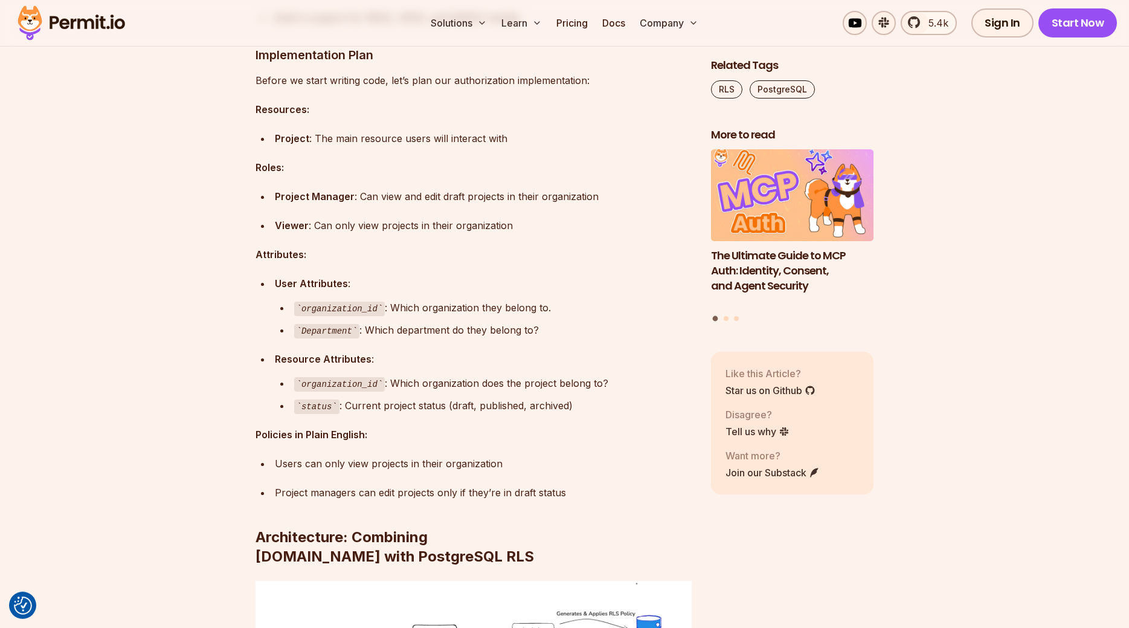
scroll to position [4067, 0]
